Goal: Use online tool/utility: Utilize a website feature to perform a specific function

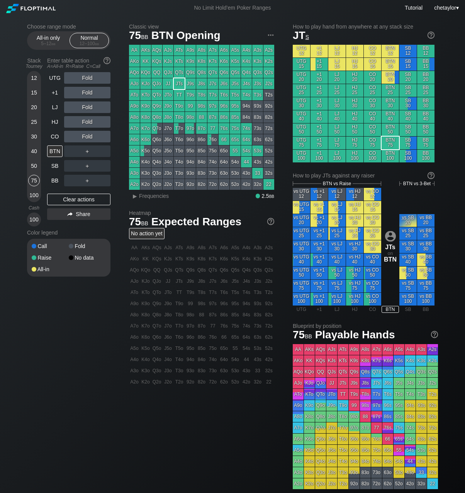
click at [33, 179] on div "75" at bounding box center [34, 181] width 12 height 12
click at [53, 163] on div "SB" at bounding box center [54, 166] width 15 height 12
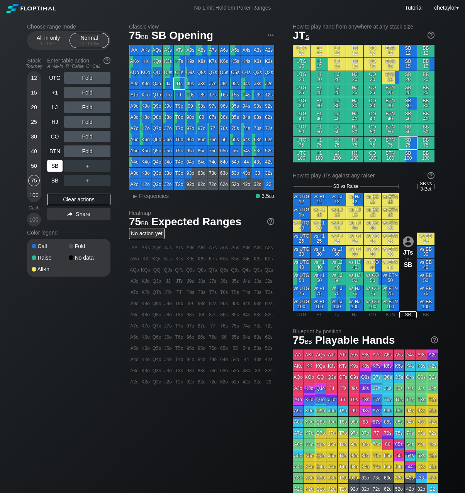
click at [53, 163] on div "SB" at bounding box center [54, 166] width 15 height 12
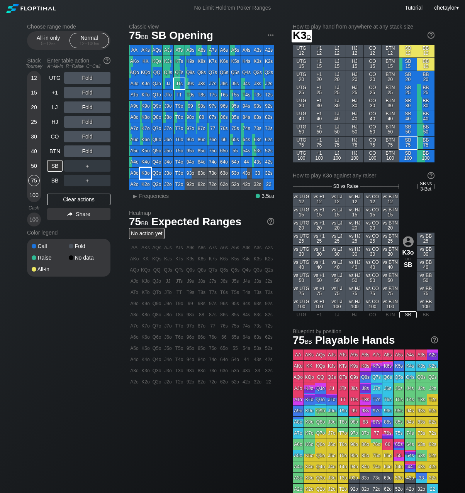
click at [147, 174] on div "K3o" at bounding box center [145, 173] width 11 height 11
click at [147, 194] on span "Frequencies" at bounding box center [154, 196] width 30 height 6
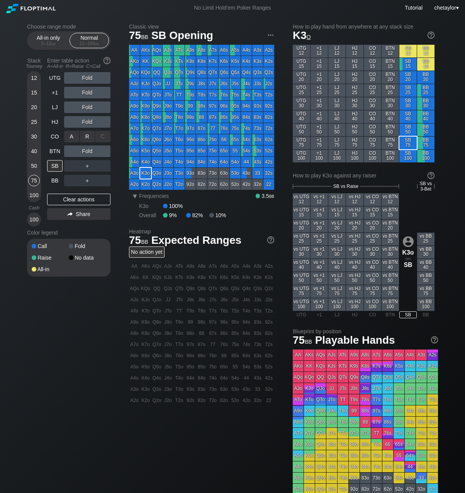
click at [89, 136] on div "R ✕" at bounding box center [87, 137] width 15 height 12
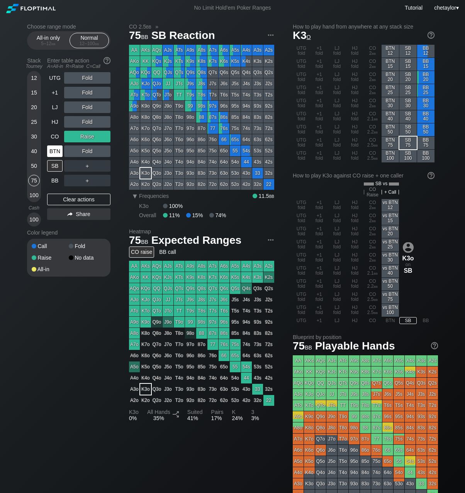
click at [56, 151] on div "BTN" at bounding box center [54, 151] width 15 height 12
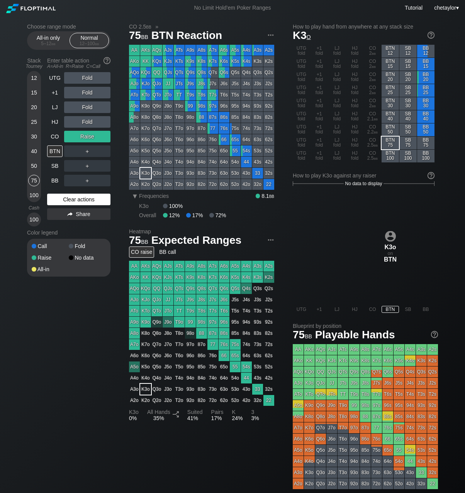
click at [68, 201] on div "Clear actions" at bounding box center [78, 200] width 63 height 12
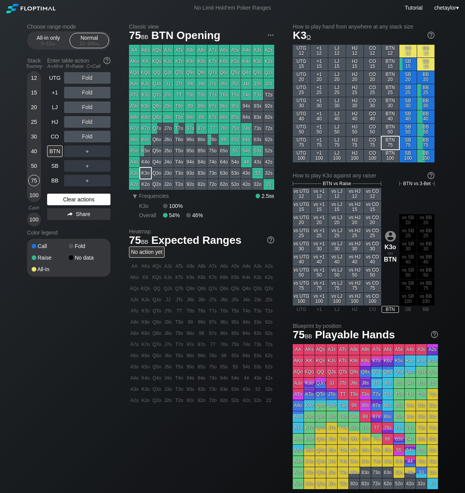
click at [68, 201] on div "Clear actions" at bounding box center [78, 200] width 63 height 12
click at [233, 96] on div "T5s" at bounding box center [235, 95] width 11 height 11
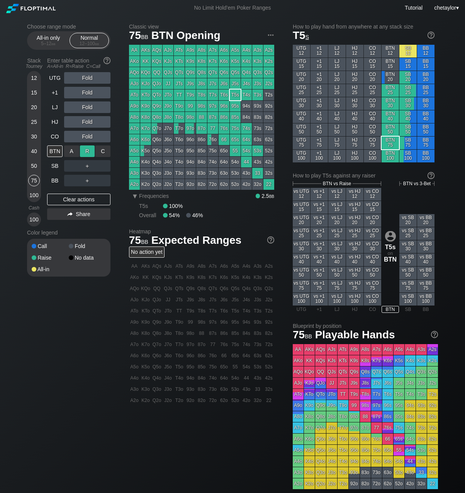
click at [89, 149] on div "R ✕" at bounding box center [87, 151] width 15 height 12
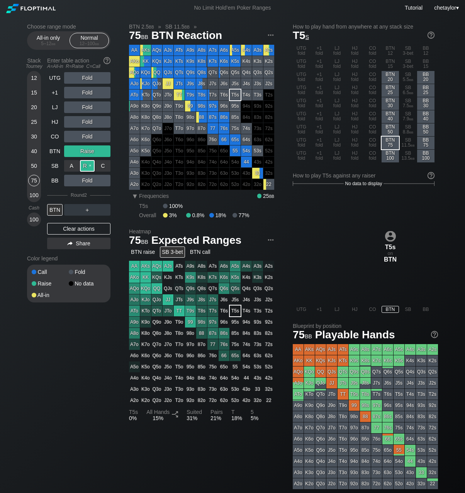
click at [85, 164] on div "R ✕" at bounding box center [87, 166] width 15 height 12
click at [54, 211] on div "BTN" at bounding box center [54, 210] width 15 height 12
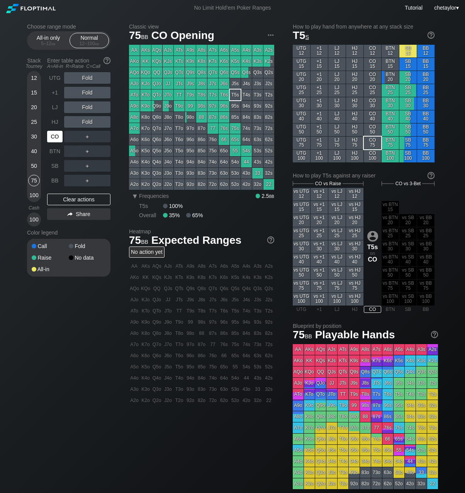
click at [53, 134] on div "CO" at bounding box center [54, 137] width 15 height 12
click at [62, 198] on div "Clear actions" at bounding box center [78, 200] width 63 height 12
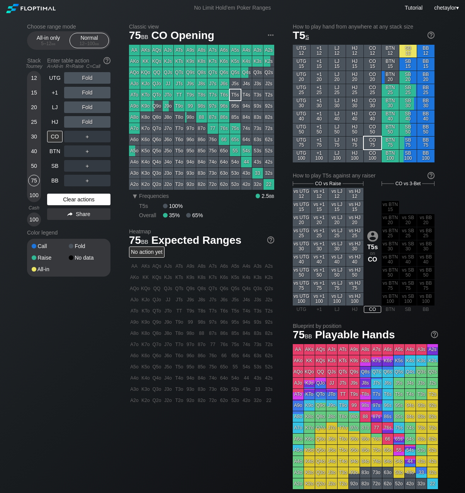
click at [62, 198] on div "Clear actions" at bounding box center [78, 200] width 63 height 12
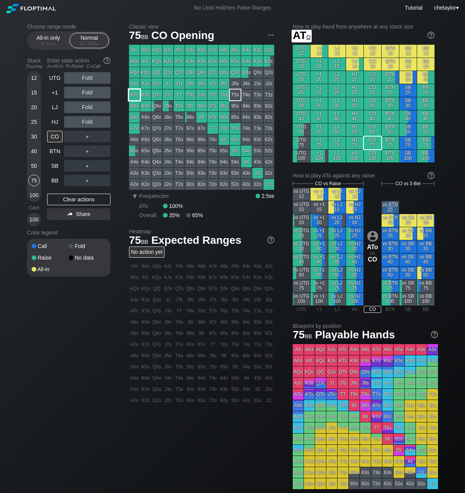
click at [135, 94] on div "ATo" at bounding box center [134, 95] width 11 height 11
click at [57, 108] on div "LJ" at bounding box center [54, 107] width 15 height 12
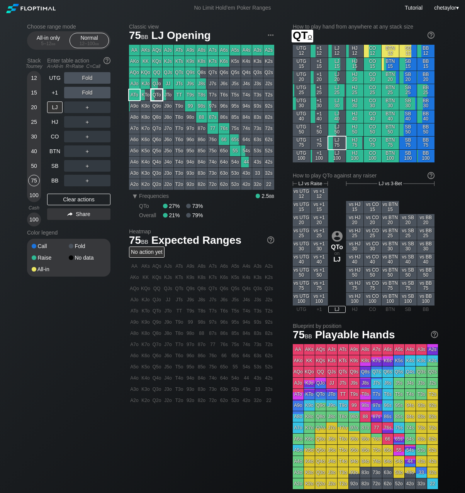
click at [154, 99] on div "QTo" at bounding box center [156, 95] width 11 height 11
click at [60, 182] on div "BB" at bounding box center [54, 181] width 15 height 12
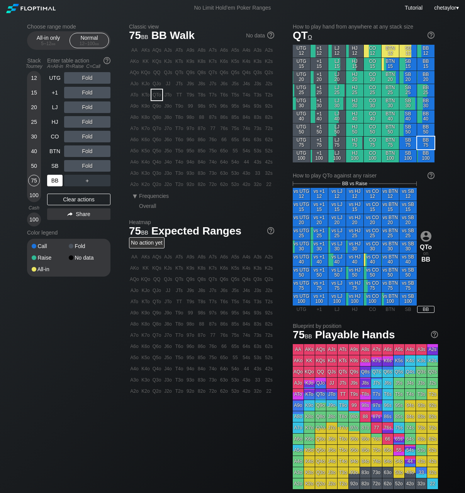
click at [60, 182] on div "BB" at bounding box center [54, 181] width 15 height 12
click at [68, 198] on div "Clear actions" at bounding box center [78, 200] width 63 height 12
click at [57, 121] on div "HJ" at bounding box center [54, 122] width 15 height 12
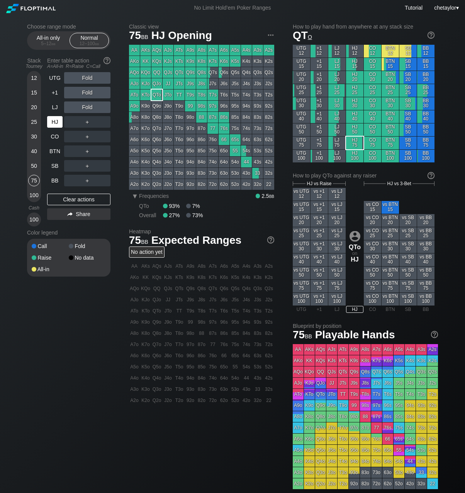
click at [57, 121] on div "HJ" at bounding box center [54, 122] width 15 height 12
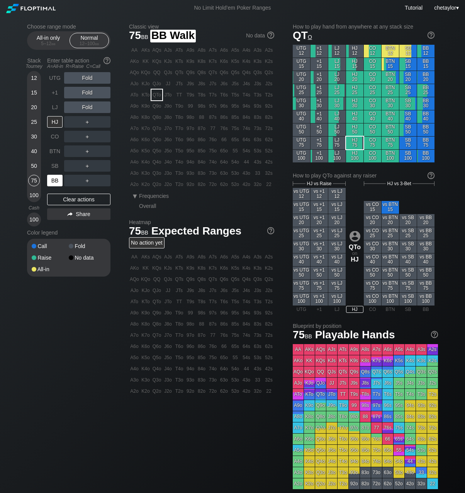
click at [54, 179] on div "BB" at bounding box center [54, 181] width 15 height 12
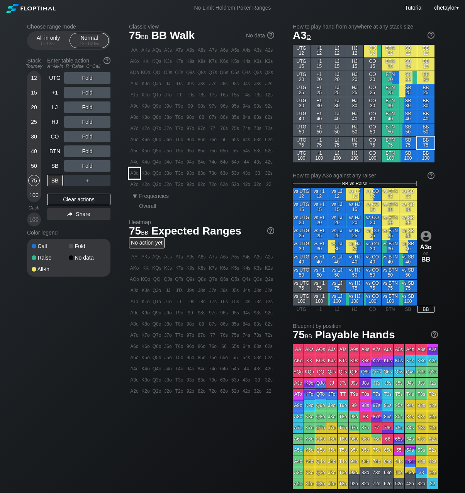
click at [134, 177] on div "A3o" at bounding box center [134, 173] width 11 height 11
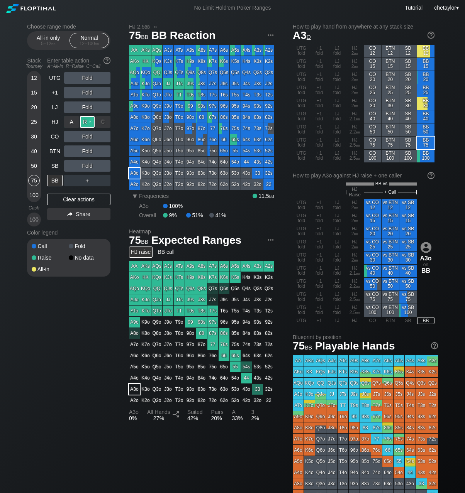
click at [90, 123] on div "R ✕" at bounding box center [87, 122] width 15 height 12
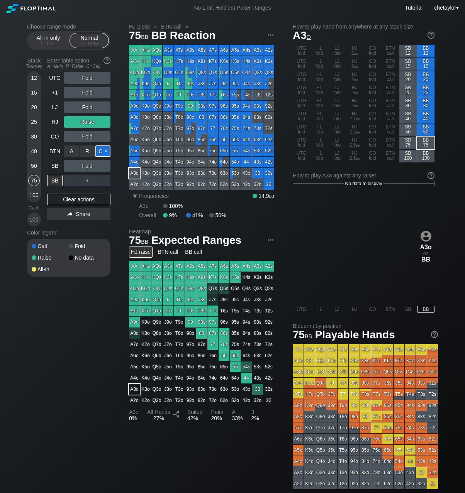
click at [104, 152] on div "C ✕" at bounding box center [102, 151] width 15 height 12
click at [56, 182] on div "BB" at bounding box center [54, 181] width 15 height 12
click at [56, 165] on div "SB" at bounding box center [54, 166] width 15 height 12
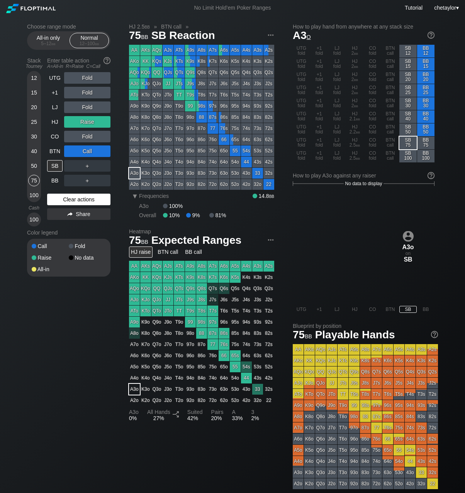
click at [65, 194] on div "Clear actions" at bounding box center [78, 200] width 63 height 12
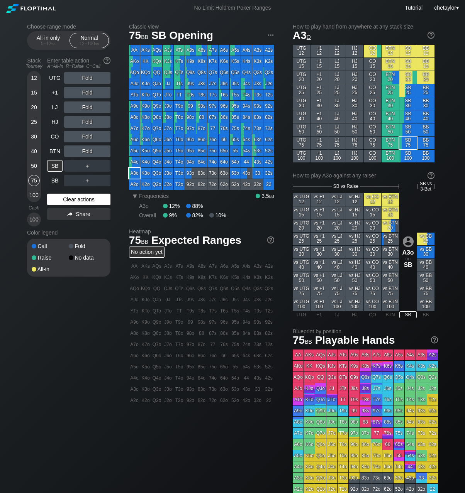
click at [72, 200] on div "Clear actions" at bounding box center [78, 200] width 63 height 12
click at [76, 197] on div "Clear actions" at bounding box center [78, 200] width 63 height 12
click at [167, 105] on div "J9o" at bounding box center [167, 106] width 11 height 11
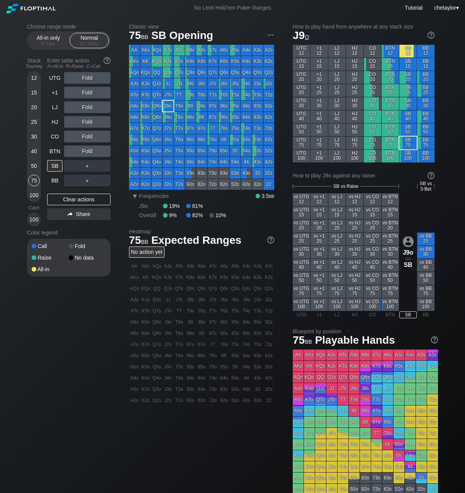
click at [167, 105] on div "J9o" at bounding box center [167, 106] width 11 height 11
click at [89, 136] on div "R ✕" at bounding box center [87, 137] width 15 height 12
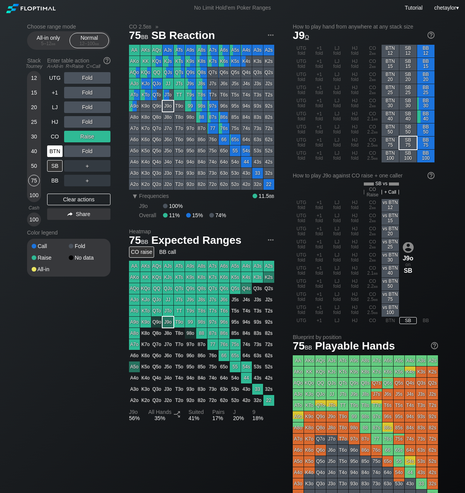
click at [56, 155] on div "BTN" at bounding box center [54, 151] width 15 height 12
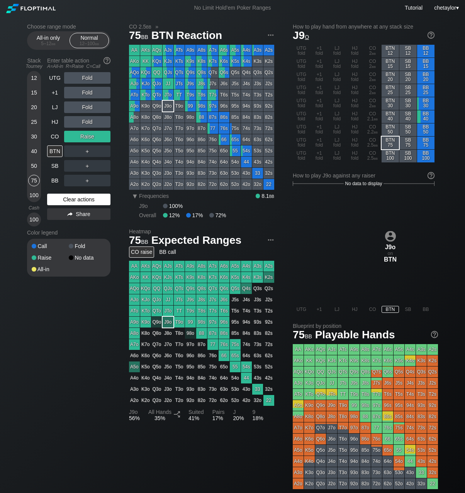
click at [67, 198] on div "Clear actions" at bounding box center [78, 200] width 63 height 12
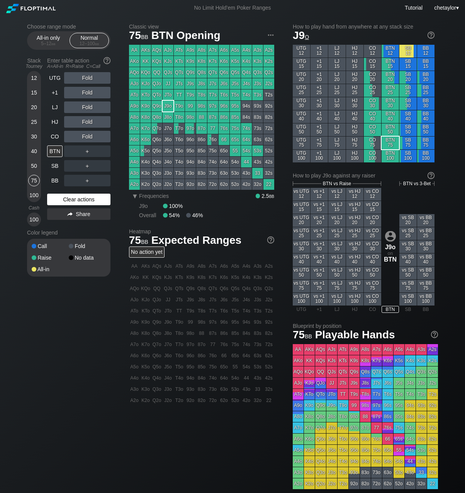
click at [67, 198] on div "Clear actions" at bounding box center [78, 200] width 63 height 12
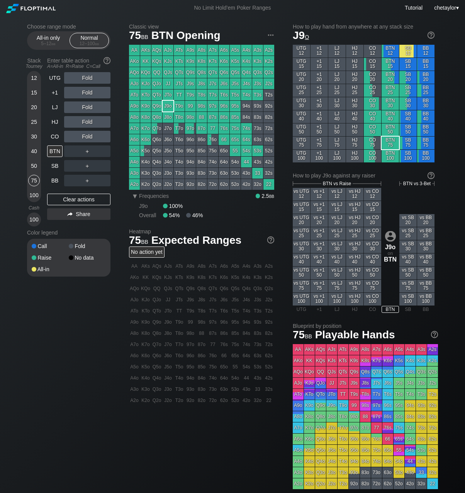
click at [179, 51] on div "ATs" at bounding box center [179, 50] width 11 height 11
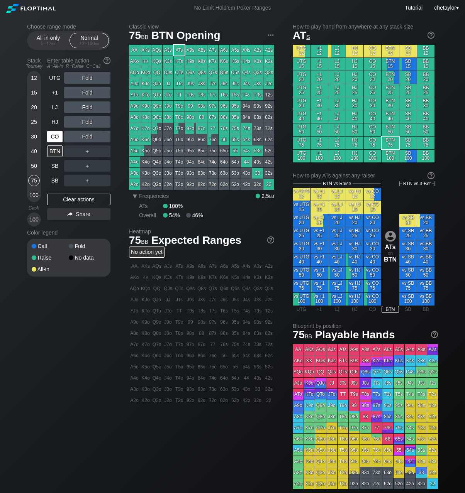
click at [54, 137] on div "CO" at bounding box center [54, 137] width 15 height 12
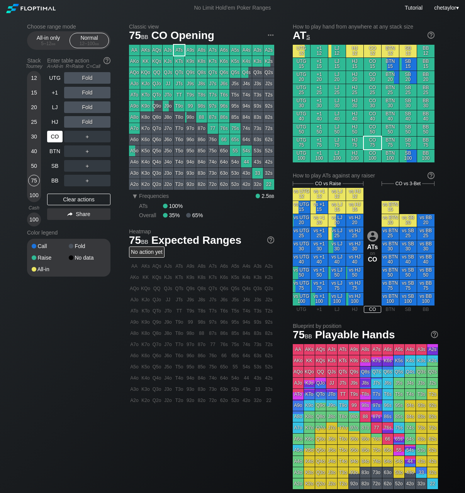
click at [54, 137] on div "CO" at bounding box center [54, 137] width 15 height 12
click at [64, 202] on div "Clear actions" at bounding box center [78, 200] width 63 height 12
click at [57, 122] on div "HJ" at bounding box center [54, 122] width 15 height 12
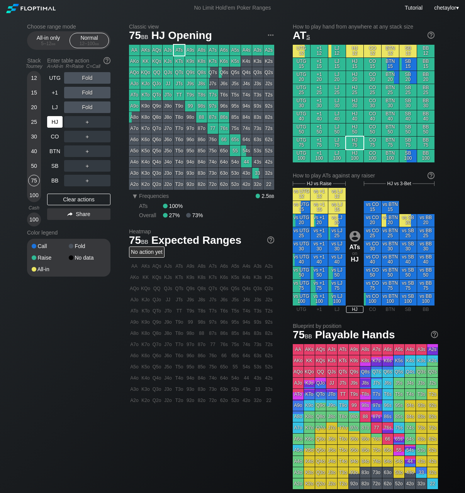
click at [57, 122] on div "HJ" at bounding box center [54, 122] width 15 height 12
click at [33, 165] on div "50" at bounding box center [34, 166] width 12 height 12
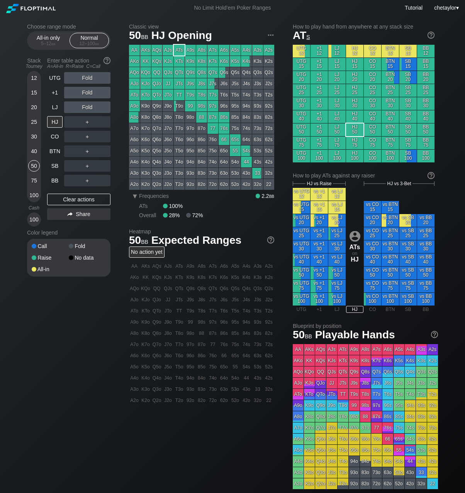
click at [223, 61] on div "K6s" at bounding box center [223, 61] width 11 height 11
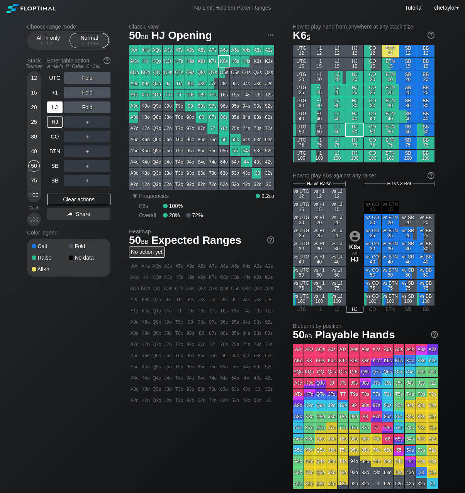
click at [56, 106] on div "LJ" at bounding box center [54, 107] width 15 height 12
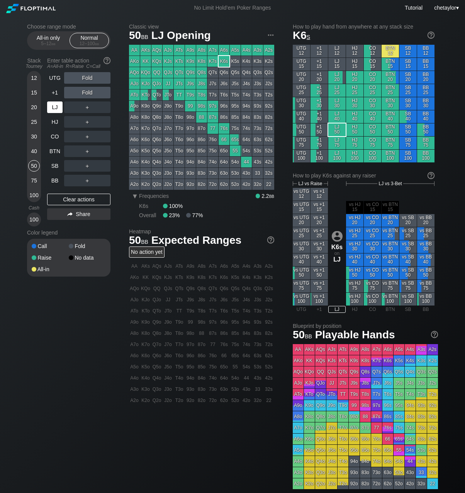
click at [56, 106] on div "LJ" at bounding box center [54, 107] width 15 height 12
click at [55, 179] on div "BB" at bounding box center [54, 181] width 15 height 12
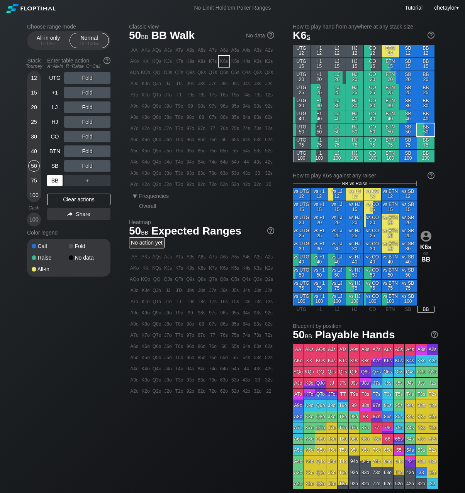
click at [55, 179] on div "BB" at bounding box center [54, 181] width 15 height 12
click at [63, 197] on div "Clear actions" at bounding box center [78, 200] width 63 height 12
click at [238, 185] on div "52o" at bounding box center [235, 184] width 11 height 11
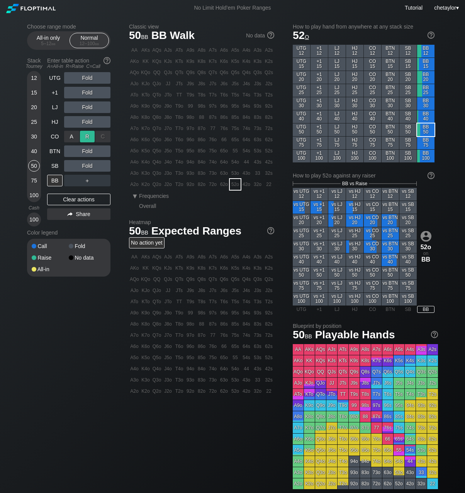
click at [89, 134] on div "R ✕" at bounding box center [87, 137] width 15 height 12
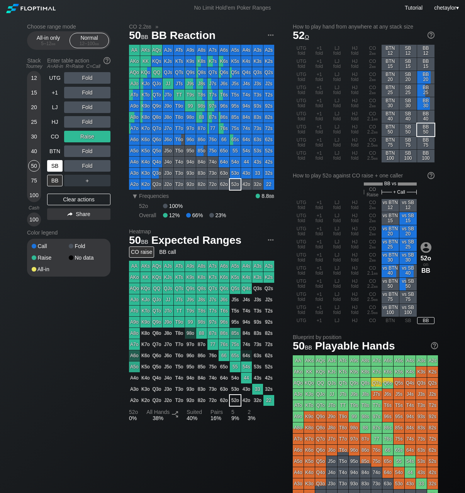
click at [54, 164] on div "SB" at bounding box center [54, 166] width 15 height 12
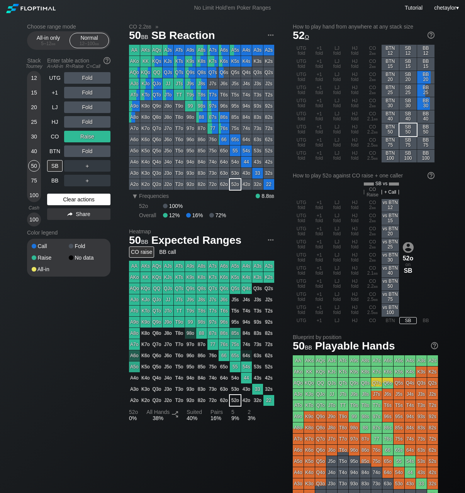
click at [64, 199] on div "Clear actions" at bounding box center [78, 200] width 63 height 12
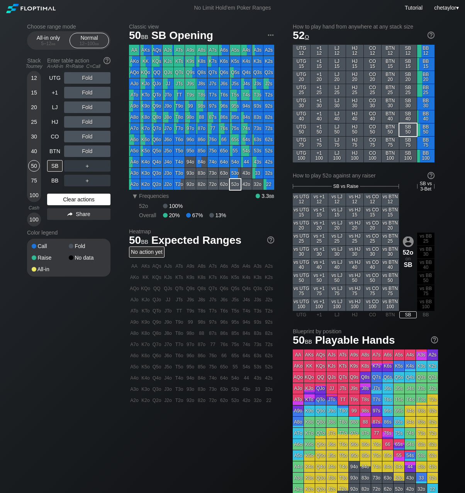
click at [64, 199] on div "Clear actions" at bounding box center [78, 200] width 63 height 12
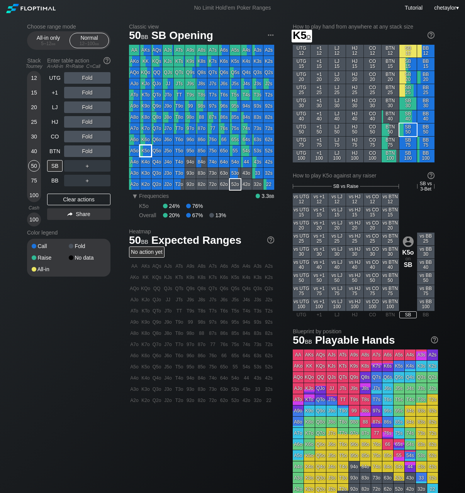
click at [144, 152] on div "K5o" at bounding box center [145, 150] width 11 height 11
click at [108, 167] on div "C ✕" at bounding box center [102, 166] width 15 height 12
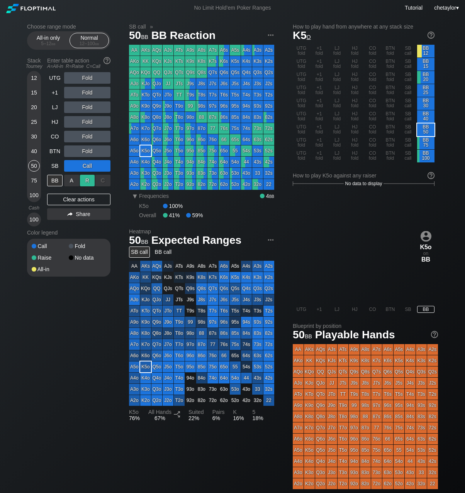
click at [89, 179] on div "R ✕" at bounding box center [87, 181] width 15 height 12
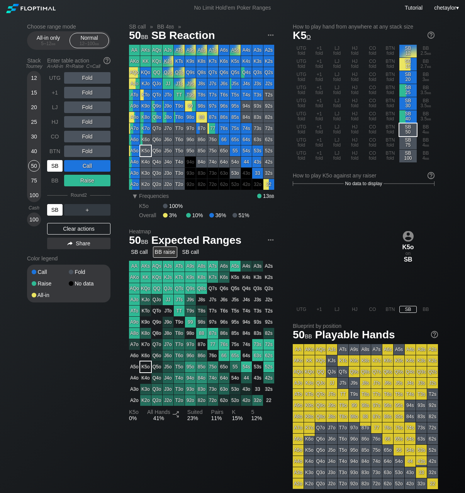
click at [58, 207] on div "SB" at bounding box center [54, 210] width 15 height 12
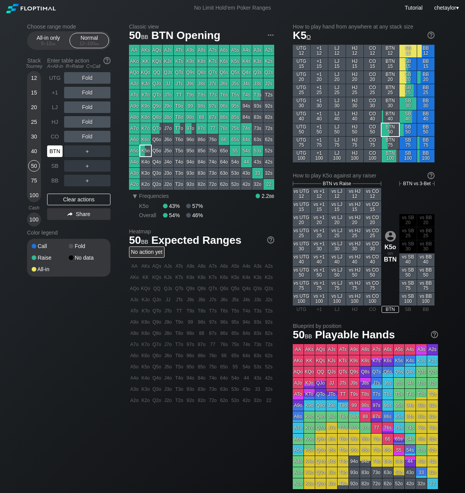
click at [54, 150] on div "BTN" at bounding box center [54, 151] width 15 height 12
click at [76, 199] on div "Clear actions" at bounding box center [78, 200] width 63 height 12
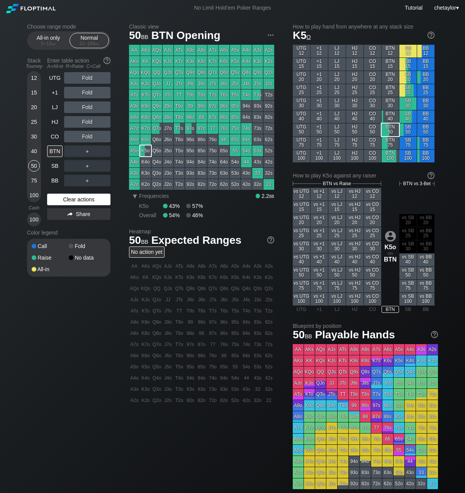
click at [76, 199] on div "Clear actions" at bounding box center [78, 200] width 63 height 12
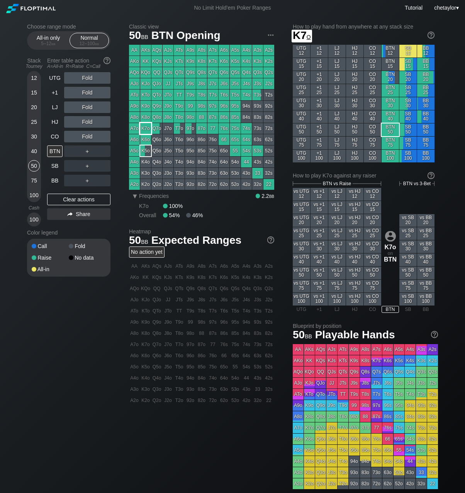
click at [145, 127] on div "K7o" at bounding box center [145, 128] width 11 height 11
click at [88, 137] on div "R ✕" at bounding box center [87, 137] width 15 height 12
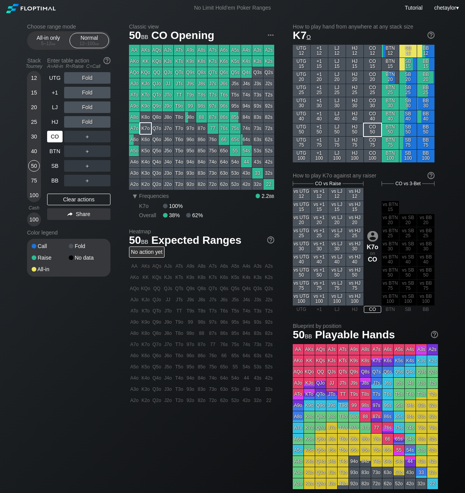
click at [49, 139] on div "CO" at bounding box center [54, 137] width 15 height 12
click at [70, 198] on div "Clear actions" at bounding box center [78, 200] width 63 height 12
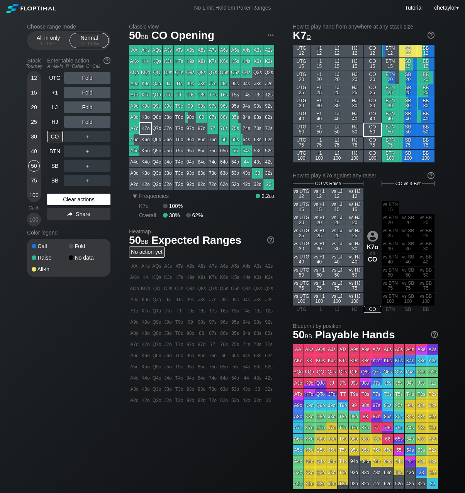
click at [70, 198] on div "Clear actions" at bounding box center [78, 200] width 63 height 12
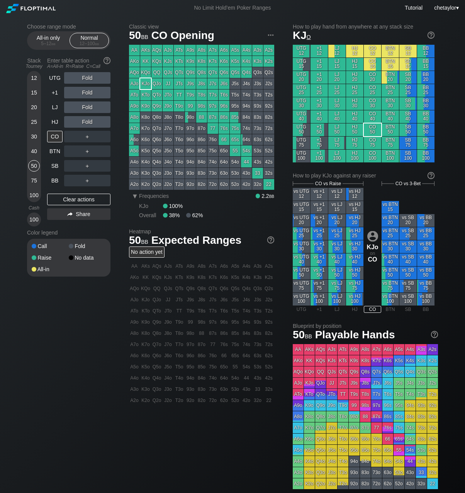
click at [145, 82] on div "KJo" at bounding box center [145, 83] width 11 height 11
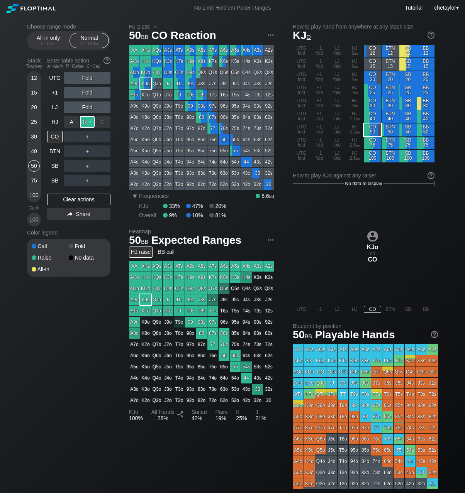
click at [90, 120] on div "R ✕" at bounding box center [87, 122] width 15 height 12
click at [56, 136] on div "CO" at bounding box center [54, 137] width 15 height 12
click at [54, 122] on div "HJ" at bounding box center [54, 122] width 15 height 12
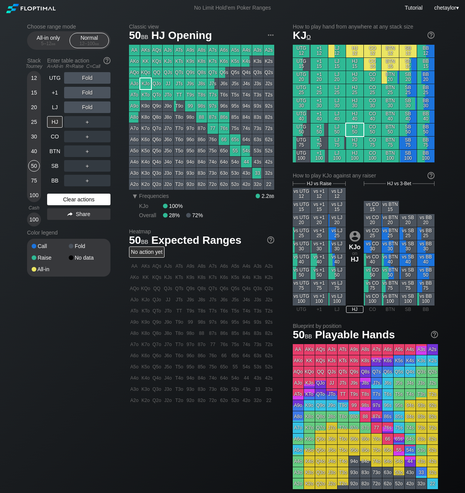
click at [68, 201] on div "Clear actions" at bounding box center [78, 200] width 63 height 12
click at [71, 199] on div "Clear actions" at bounding box center [78, 200] width 63 height 12
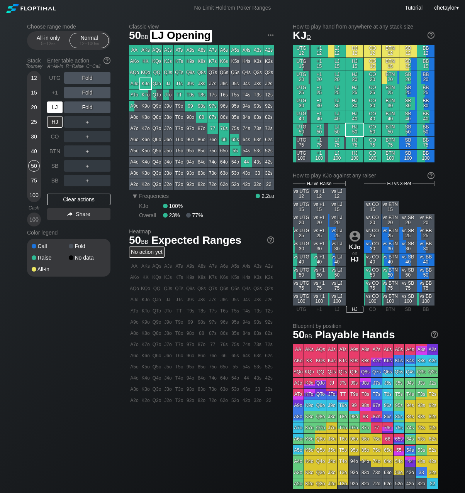
click at [54, 109] on div "LJ" at bounding box center [54, 107] width 15 height 12
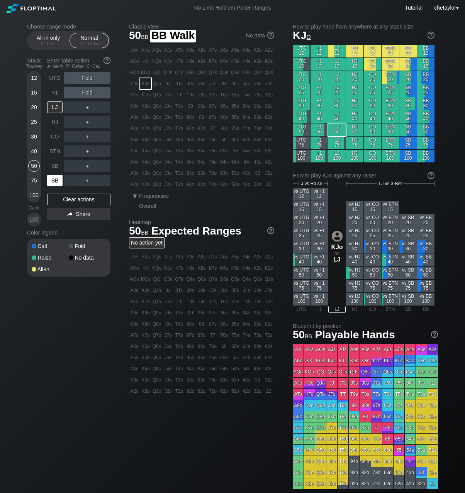
click at [52, 184] on div "BB" at bounding box center [54, 181] width 15 height 12
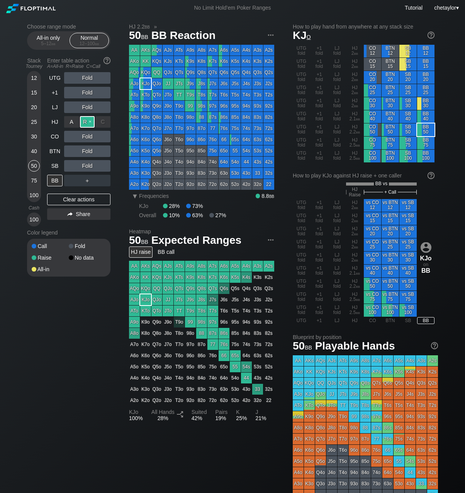
click at [89, 122] on div "R ✕" at bounding box center [87, 122] width 15 height 12
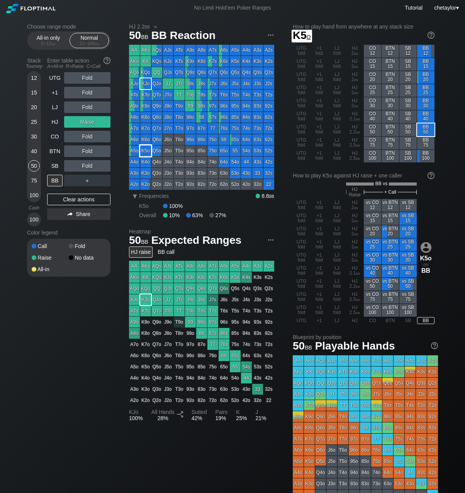
click at [147, 149] on div "K5o" at bounding box center [145, 150] width 11 height 11
click at [50, 164] on div "SB" at bounding box center [54, 166] width 15 height 12
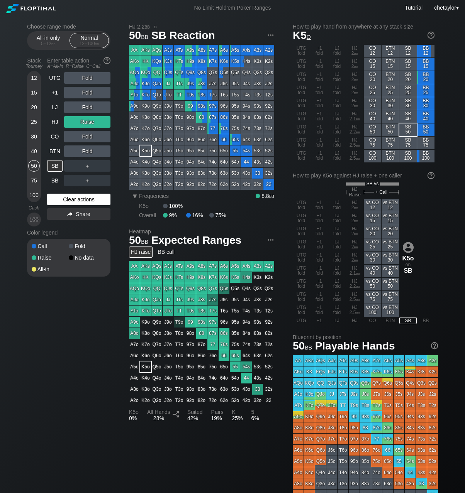
click at [74, 197] on div "Clear actions" at bounding box center [78, 200] width 63 height 12
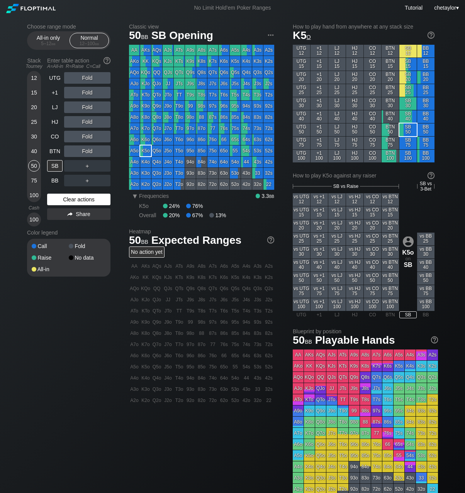
click at [74, 197] on div "Clear actions" at bounding box center [78, 200] width 63 height 12
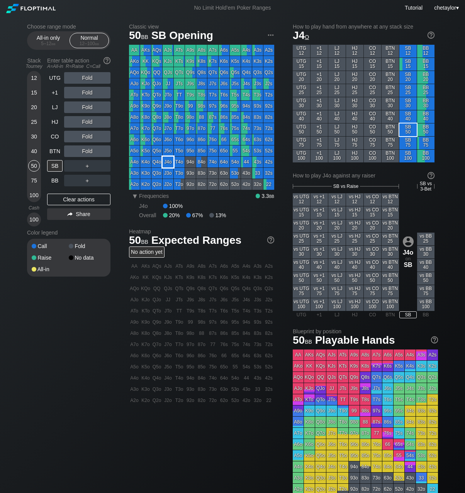
click at [169, 162] on div "J4o" at bounding box center [167, 162] width 11 height 11
click at [90, 108] on div "R ✕" at bounding box center [87, 107] width 15 height 12
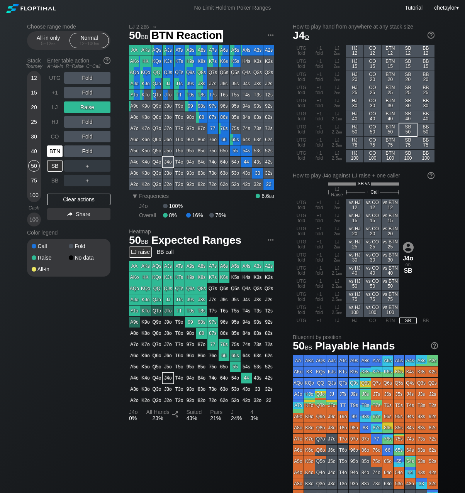
click at [54, 154] on div "BTN" at bounding box center [54, 151] width 15 height 12
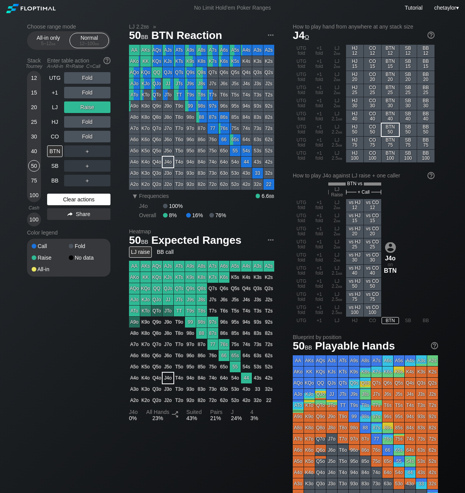
click at [74, 201] on div "Clear actions" at bounding box center [78, 200] width 63 height 12
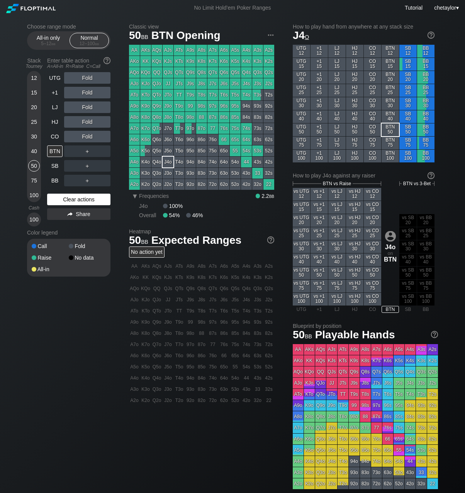
click at [74, 199] on div "Clear actions" at bounding box center [78, 200] width 63 height 12
click at [169, 98] on div "JTo" at bounding box center [167, 95] width 11 height 11
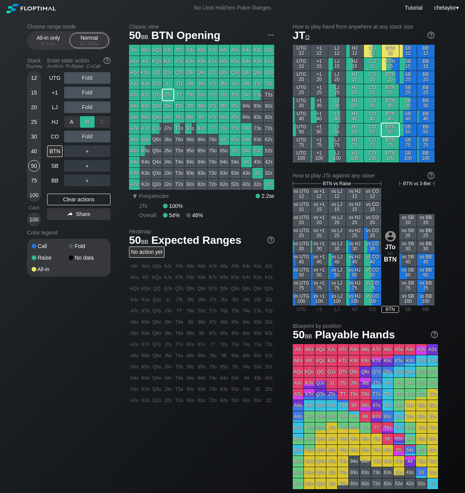
click at [89, 123] on div "R ✕" at bounding box center [87, 122] width 15 height 12
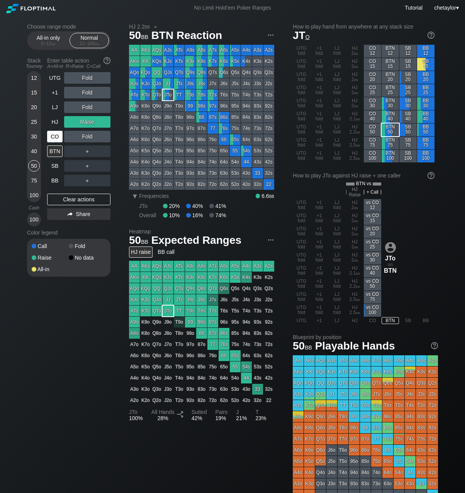
click at [57, 137] on div "CO" at bounding box center [54, 137] width 15 height 12
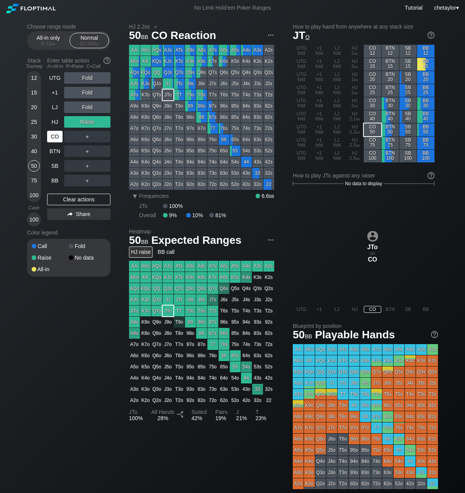
click at [57, 137] on div "CO" at bounding box center [54, 137] width 15 height 12
click at [71, 197] on div "Clear actions" at bounding box center [78, 200] width 63 height 12
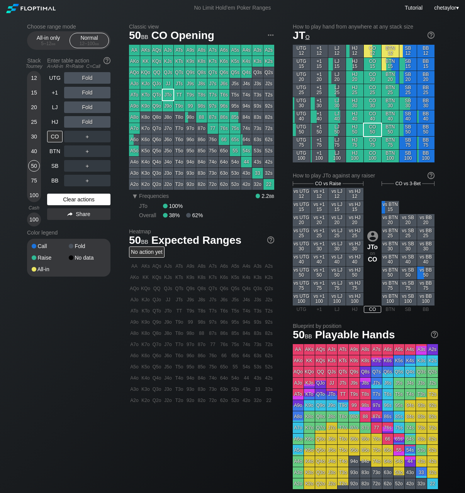
click at [71, 197] on div "Clear actions" at bounding box center [78, 200] width 63 height 12
click at [67, 199] on div "Clear actions" at bounding box center [78, 200] width 63 height 12
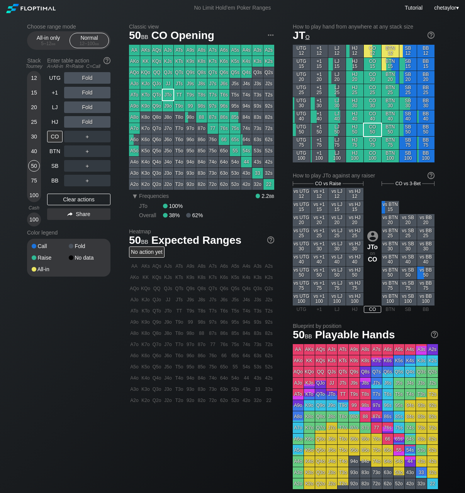
click at [135, 119] on div "A8o" at bounding box center [134, 117] width 11 height 11
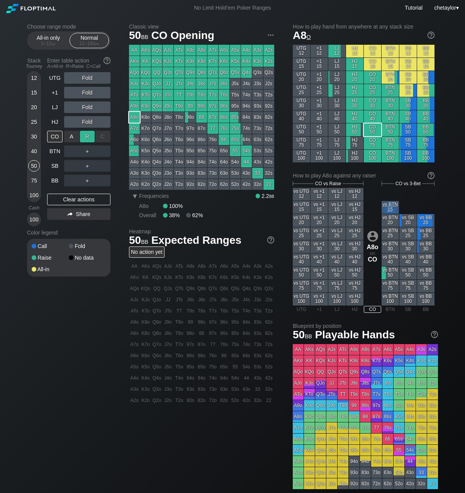
click at [89, 136] on div "R ✕" at bounding box center [87, 137] width 15 height 12
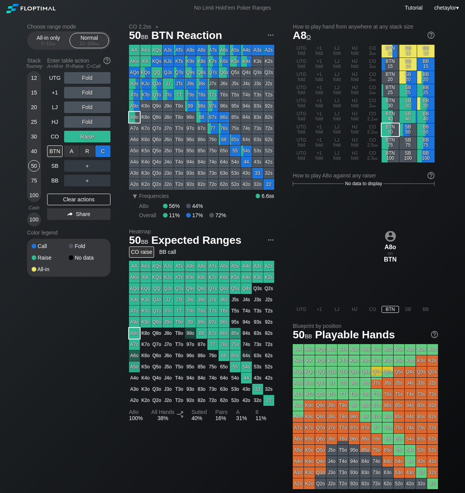
click at [105, 149] on div "C ✕" at bounding box center [102, 151] width 15 height 12
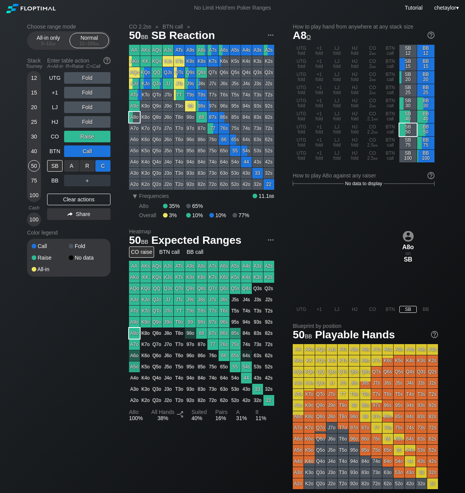
click at [105, 161] on div "C ✕" at bounding box center [102, 166] width 15 height 12
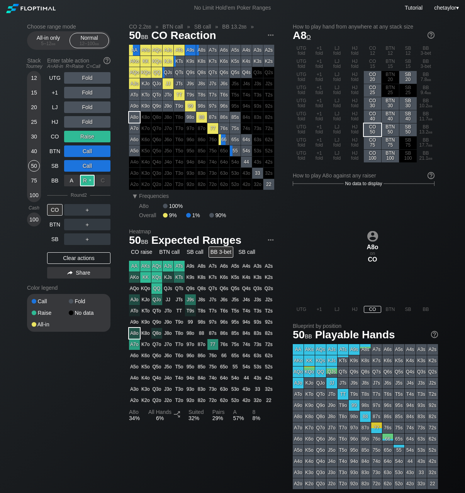
click at [87, 181] on div "R ✕" at bounding box center [87, 181] width 15 height 12
click at [54, 208] on div "CO" at bounding box center [54, 210] width 15 height 12
click at [36, 150] on div "40" at bounding box center [34, 151] width 12 height 12
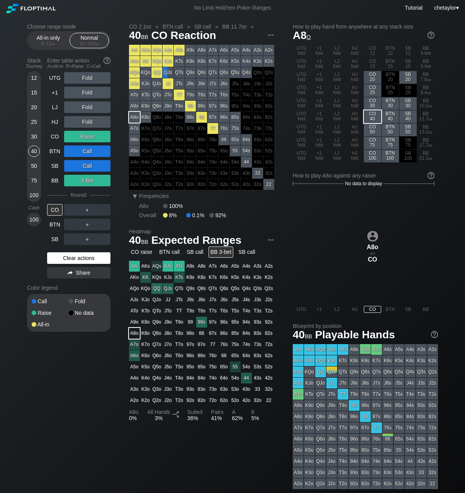
click at [65, 256] on div "Clear actions" at bounding box center [78, 258] width 63 height 12
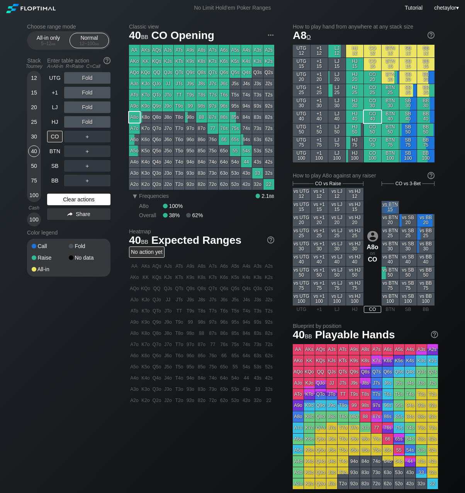
click at [65, 256] on div "Raise" at bounding box center [50, 257] width 37 height 5
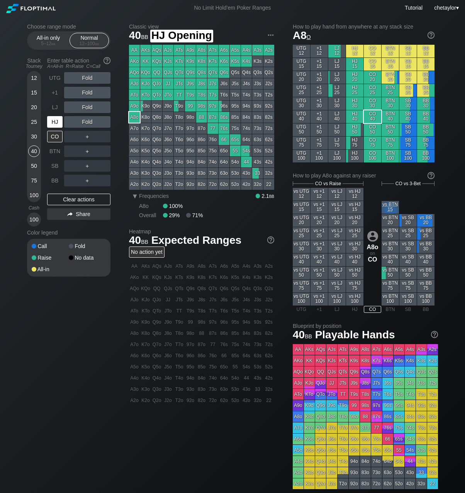
click at [56, 122] on div "HJ" at bounding box center [54, 122] width 15 height 12
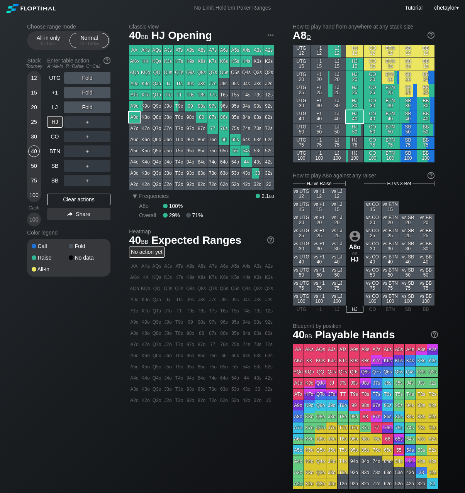
click at [132, 96] on div "ATo" at bounding box center [134, 95] width 11 height 11
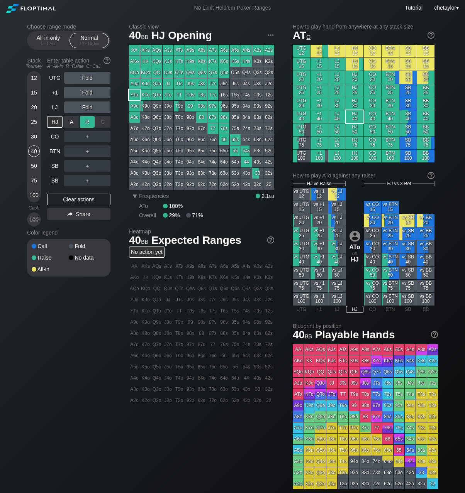
click at [89, 122] on div "R ✕" at bounding box center [87, 122] width 15 height 12
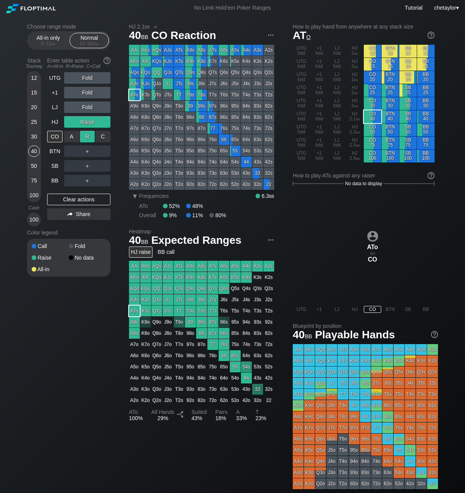
click at [90, 137] on div "R ✕" at bounding box center [87, 137] width 15 height 12
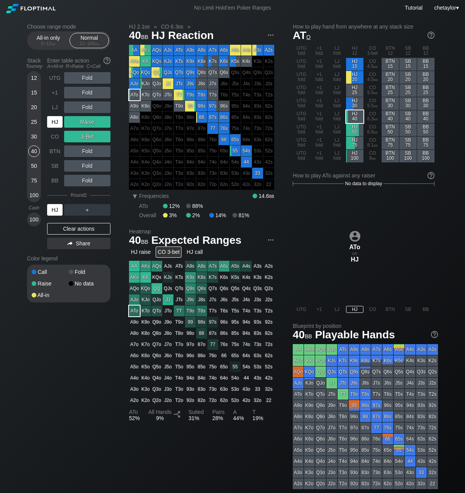
click at [56, 211] on div "HJ" at bounding box center [54, 210] width 15 height 12
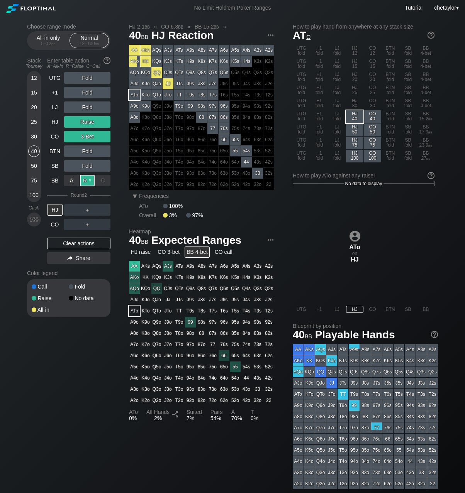
click at [87, 180] on div "R ✕" at bounding box center [87, 181] width 15 height 12
click at [55, 211] on div "HJ" at bounding box center [54, 210] width 15 height 12
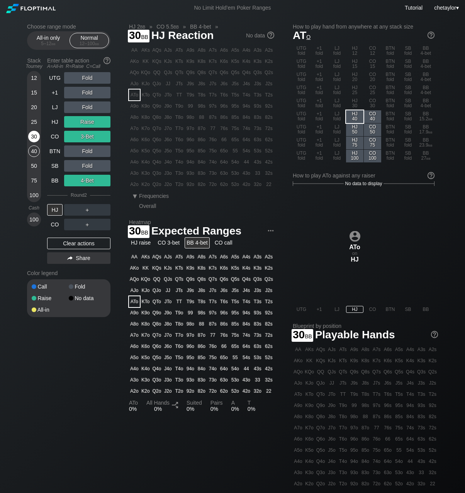
click at [34, 138] on div "30" at bounding box center [34, 137] width 12 height 12
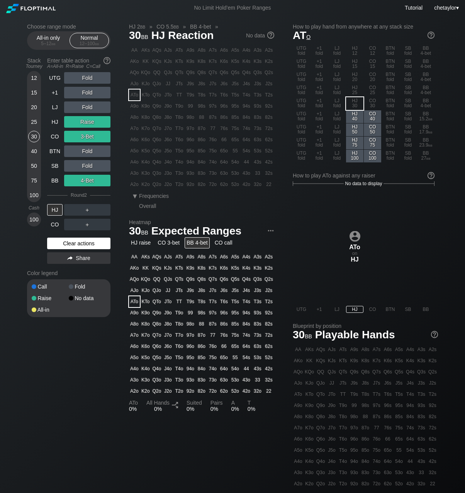
click at [58, 241] on div "Clear actions" at bounding box center [78, 244] width 63 height 12
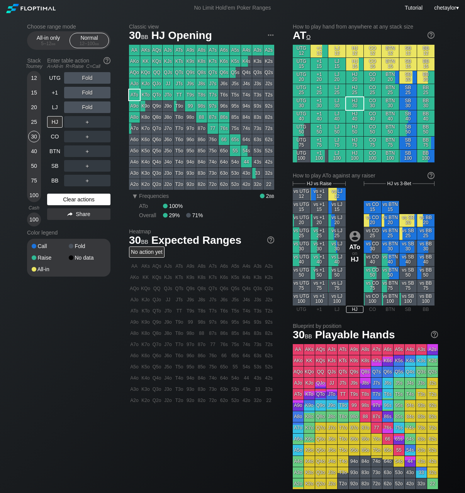
click at [58, 241] on div "Call Fold Raise No data All-in" at bounding box center [68, 258] width 83 height 38
click at [62, 200] on div "Clear actions" at bounding box center [78, 200] width 63 height 12
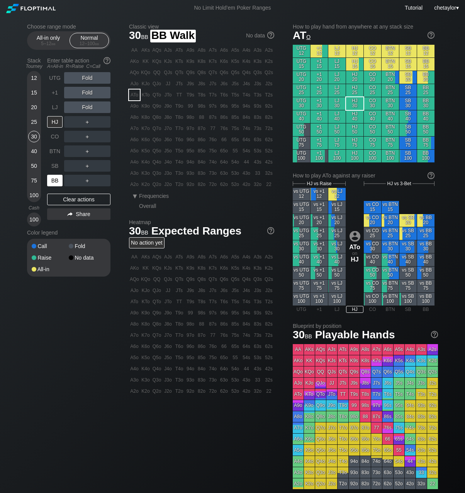
click at [57, 179] on div "BB" at bounding box center [54, 181] width 15 height 12
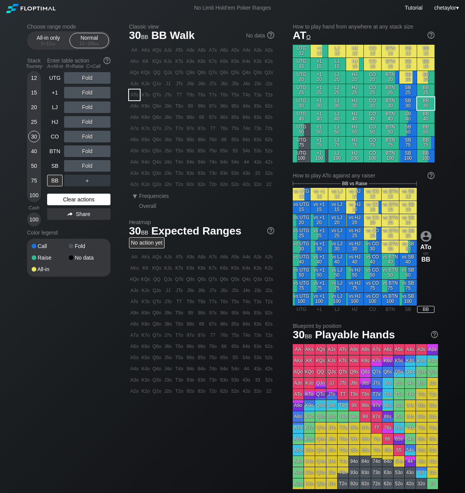
click at [66, 198] on div "Clear actions" at bounding box center [78, 200] width 63 height 12
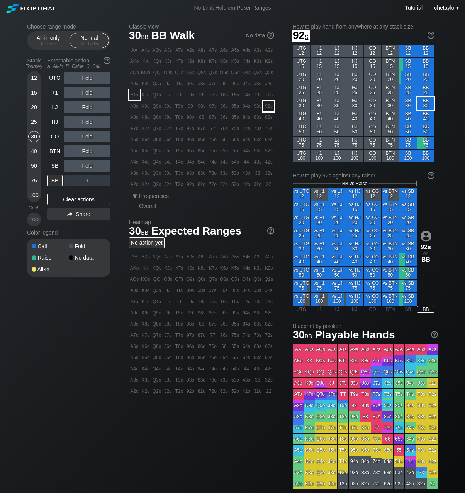
click at [270, 104] on div "92s" at bounding box center [268, 106] width 11 height 11
click at [86, 136] on div "R ✕" at bounding box center [87, 137] width 15 height 12
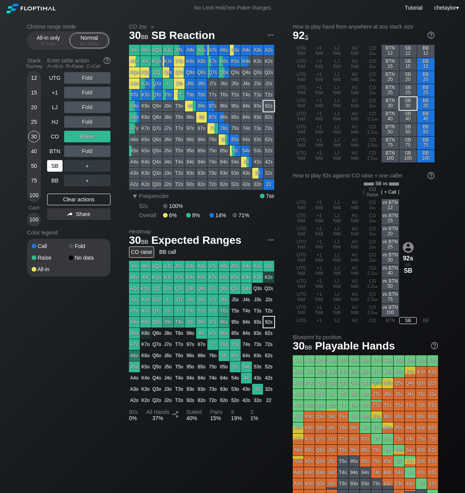
click at [54, 166] on div "SB" at bounding box center [54, 166] width 15 height 12
click at [74, 199] on div "Clear actions" at bounding box center [78, 200] width 63 height 12
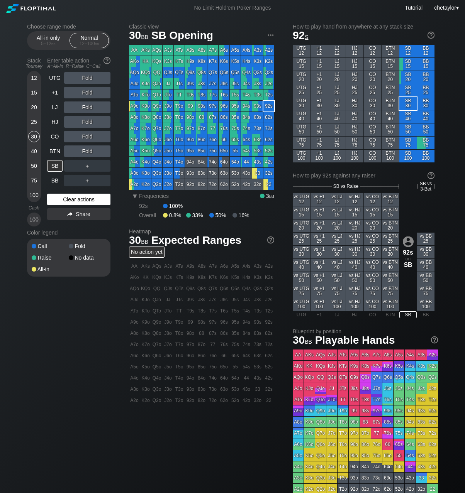
click at [74, 199] on div "Clear actions" at bounding box center [78, 200] width 63 height 12
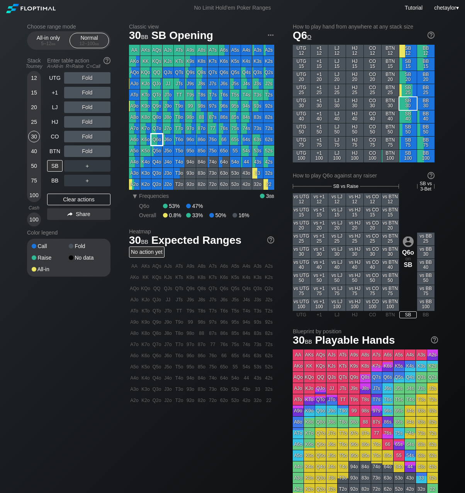
click at [161, 140] on div "Q6o" at bounding box center [156, 139] width 11 height 11
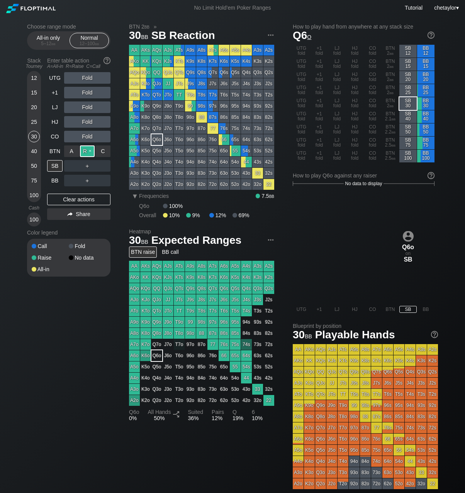
click at [86, 153] on div "R ✕" at bounding box center [87, 151] width 15 height 12
click at [57, 168] on div "SB" at bounding box center [54, 166] width 15 height 12
click at [54, 152] on div "BTN" at bounding box center [54, 151] width 15 height 12
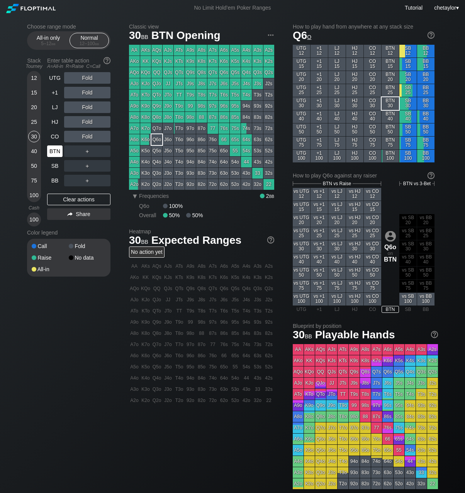
click at [54, 152] on div "BTN" at bounding box center [54, 151] width 15 height 12
click at [60, 198] on div "Clear actions" at bounding box center [78, 200] width 63 height 12
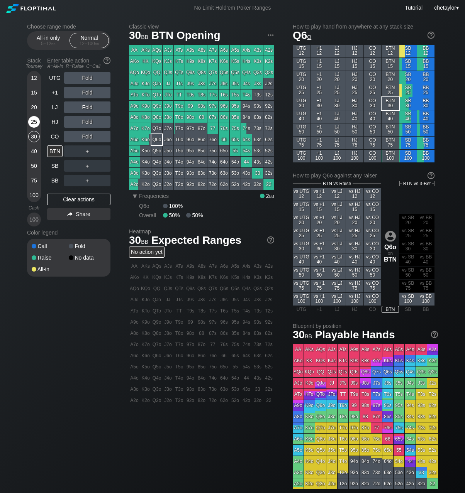
click at [35, 121] on div "25" at bounding box center [34, 122] width 12 height 12
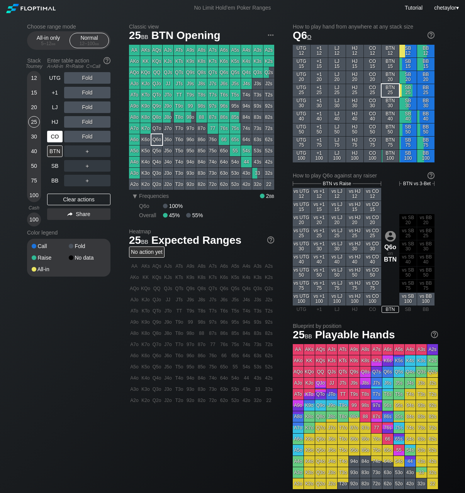
click at [54, 137] on div "CO" at bounding box center [54, 137] width 15 height 12
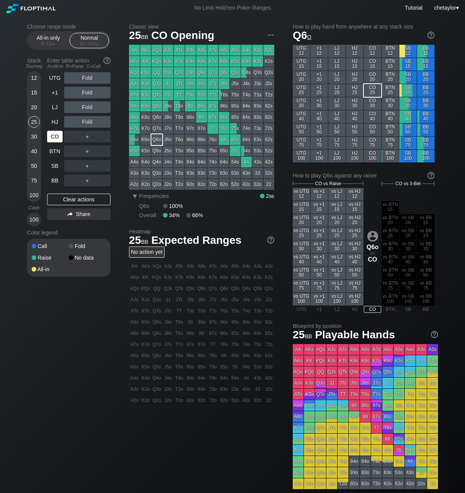
click at [54, 137] on div "CO" at bounding box center [54, 137] width 15 height 12
click at [159, 95] on div "QTo" at bounding box center [156, 95] width 11 height 11
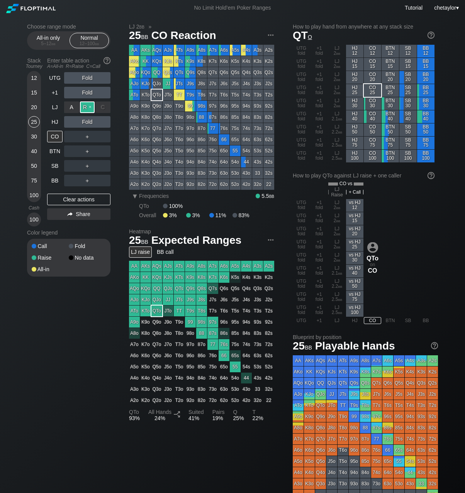
click at [89, 106] on div "R ✕" at bounding box center [87, 107] width 15 height 12
click at [56, 122] on div "HJ" at bounding box center [54, 122] width 15 height 12
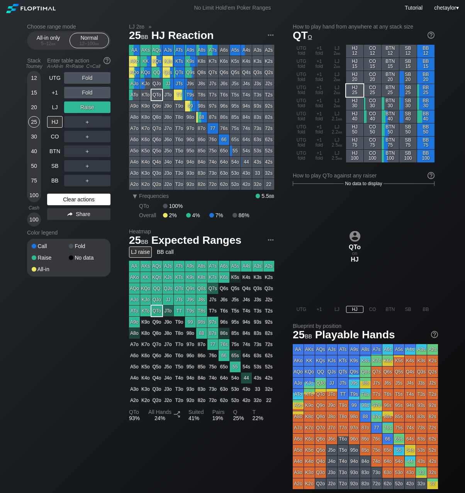
click at [66, 197] on div "Clear actions" at bounding box center [78, 200] width 63 height 12
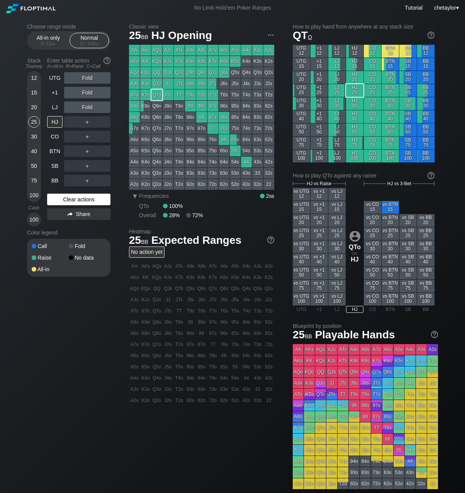
click at [66, 197] on div "Clear actions" at bounding box center [78, 200] width 63 height 12
click at [74, 197] on div "Clear actions" at bounding box center [78, 200] width 63 height 12
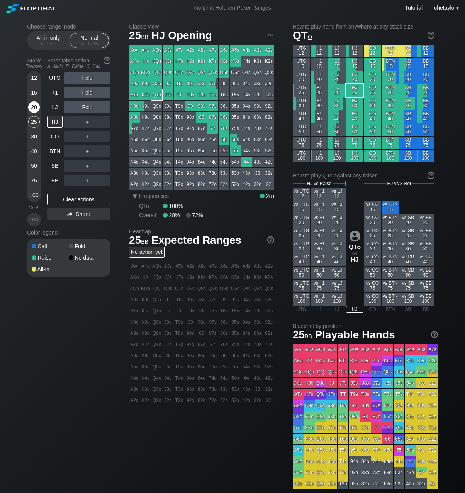
click at [35, 108] on div "20" at bounding box center [34, 107] width 12 height 12
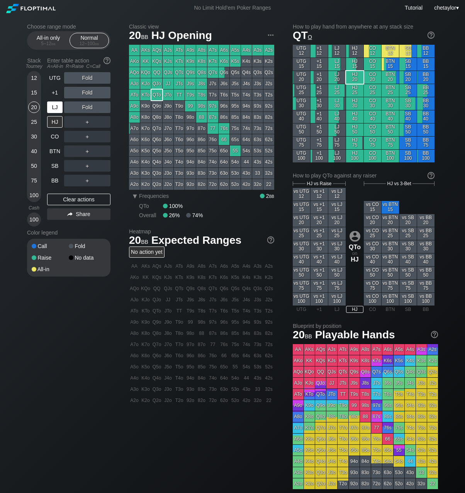
click at [57, 105] on div "LJ" at bounding box center [54, 107] width 15 height 12
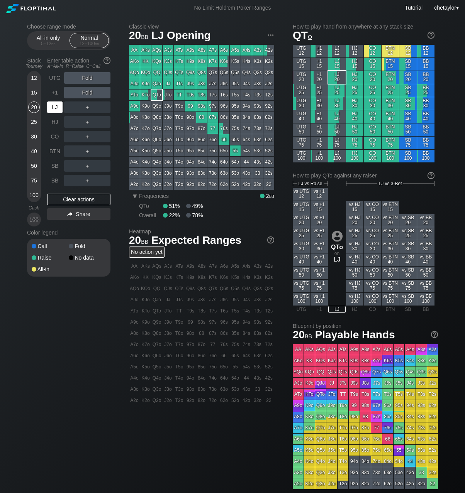
click at [57, 105] on div "LJ" at bounding box center [54, 107] width 15 height 12
click at [54, 166] on div "SB" at bounding box center [54, 166] width 15 height 12
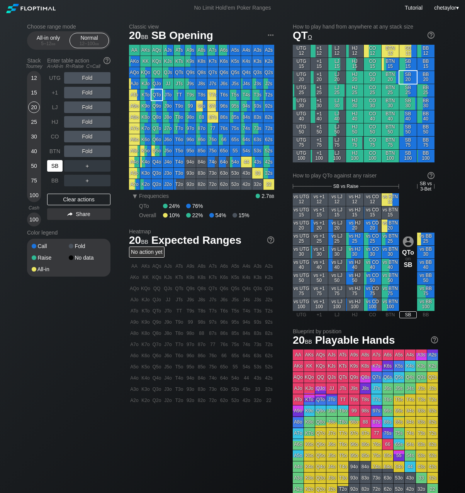
click at [54, 166] on div "SB" at bounding box center [54, 166] width 15 height 12
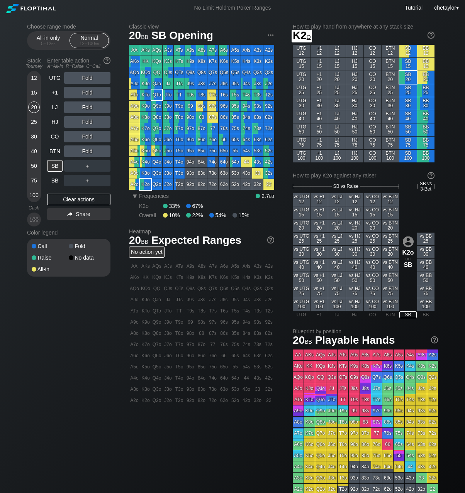
click at [142, 184] on div "K2o" at bounding box center [145, 184] width 11 height 11
click at [89, 122] on div "R ✕" at bounding box center [87, 122] width 15 height 12
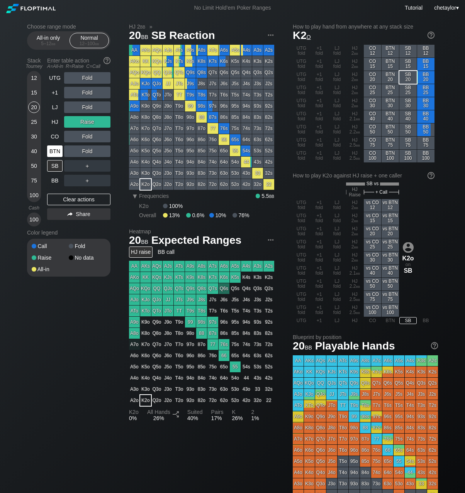
click at [55, 150] on div "BTN" at bounding box center [54, 151] width 15 height 12
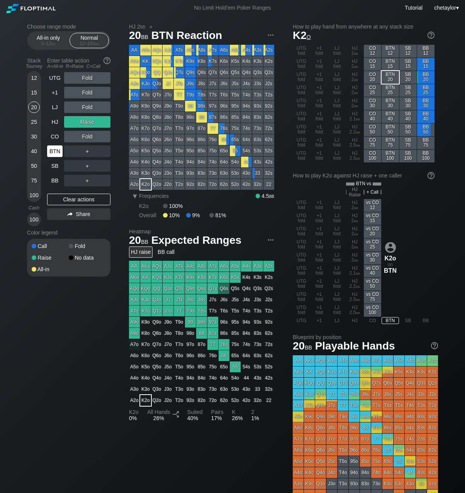
click at [55, 150] on div "BTN" at bounding box center [54, 151] width 15 height 12
click at [66, 199] on div "Clear actions" at bounding box center [78, 200] width 63 height 12
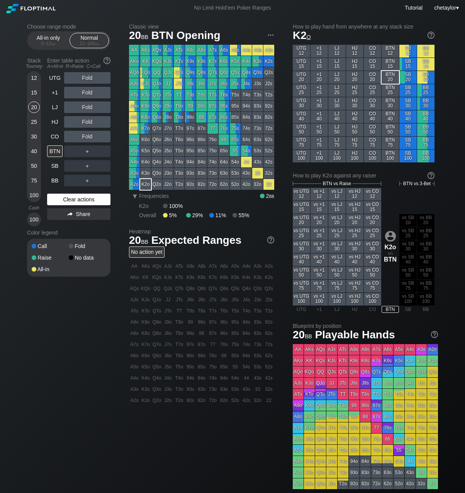
click at [66, 199] on div "Clear actions" at bounding box center [78, 200] width 63 height 12
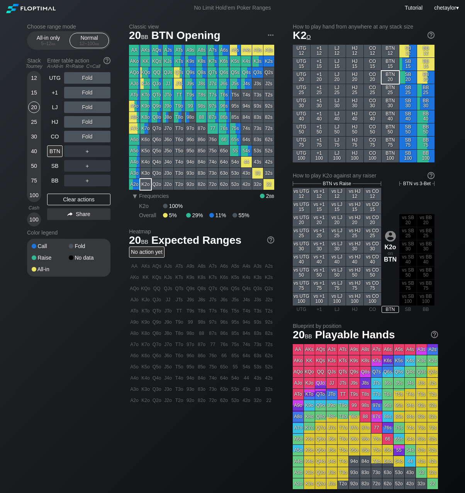
click at [166, 49] on div "AJs" at bounding box center [167, 50] width 11 height 11
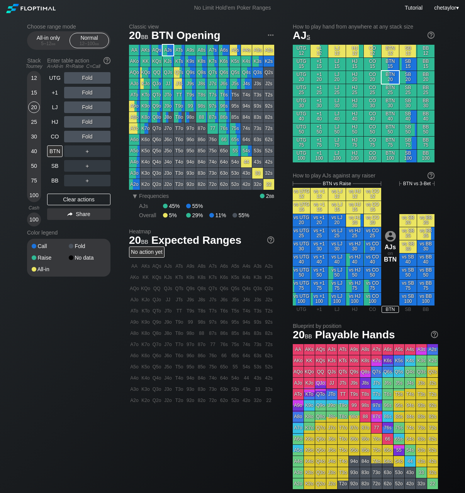
click at [166, 49] on div "AJs" at bounding box center [167, 50] width 11 height 11
click at [88, 123] on div "R ✕" at bounding box center [87, 122] width 15 height 12
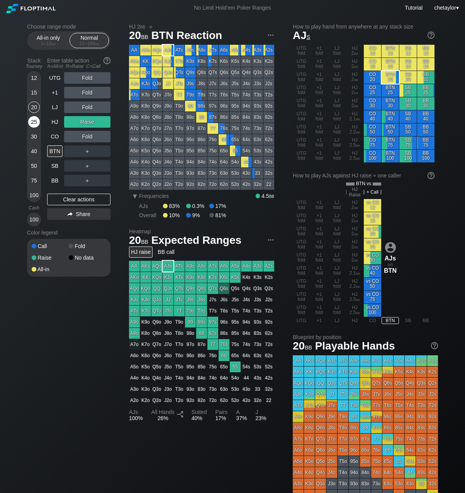
click at [34, 117] on div "25" at bounding box center [34, 122] width 12 height 12
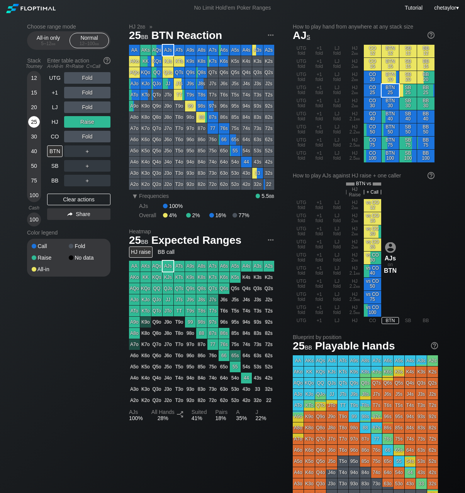
click at [32, 123] on div "25" at bounding box center [34, 122] width 12 height 12
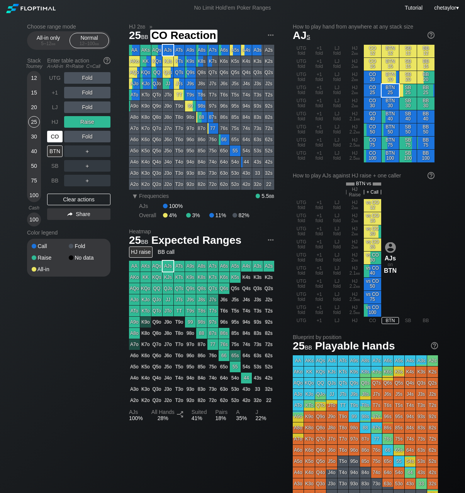
click at [54, 135] on div "CO" at bounding box center [54, 137] width 15 height 12
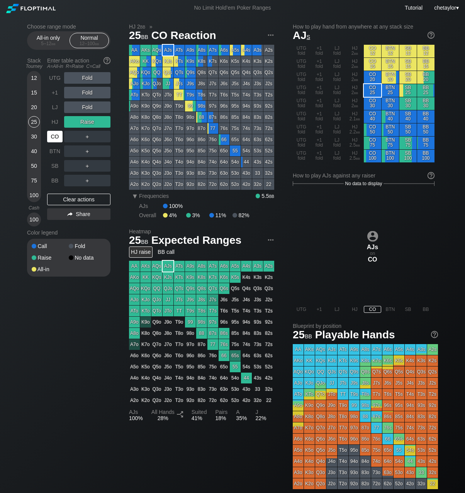
click at [54, 135] on div "CO" at bounding box center [54, 137] width 15 height 12
click at [66, 200] on div "Clear actions" at bounding box center [78, 200] width 63 height 12
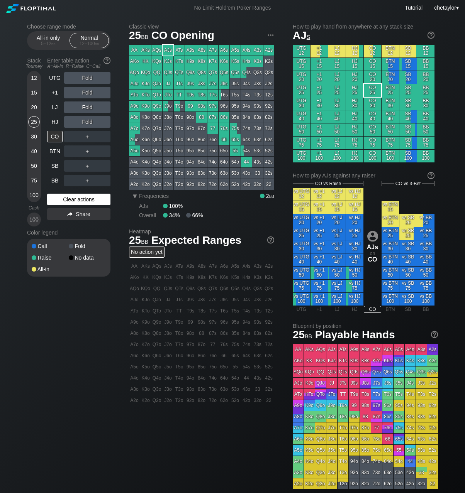
click at [66, 200] on div "Clear actions" at bounding box center [78, 200] width 63 height 12
click at [71, 199] on div "Clear actions" at bounding box center [78, 200] width 63 height 12
click at [55, 125] on div "HJ" at bounding box center [54, 122] width 15 height 12
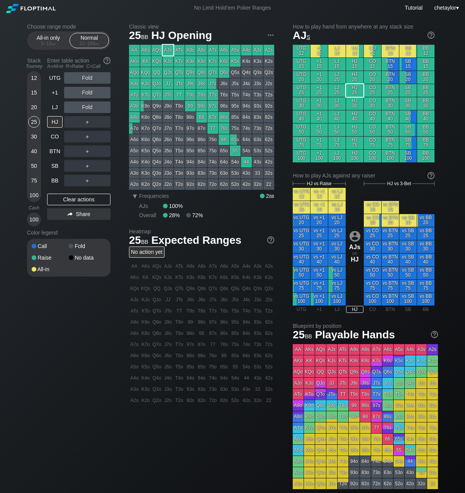
click at [55, 125] on div "HJ" at bounding box center [54, 122] width 15 height 12
click at [57, 107] on div "LJ" at bounding box center [54, 107] width 15 height 12
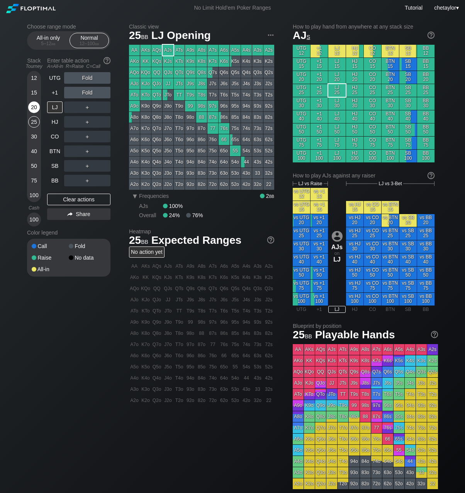
click at [34, 110] on div "20" at bounding box center [34, 107] width 12 height 12
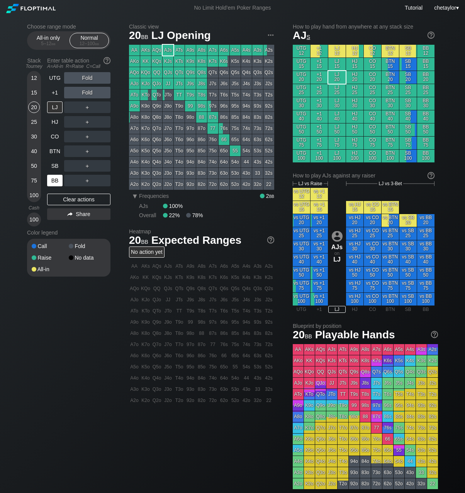
click at [55, 182] on div "BB" at bounding box center [54, 181] width 15 height 12
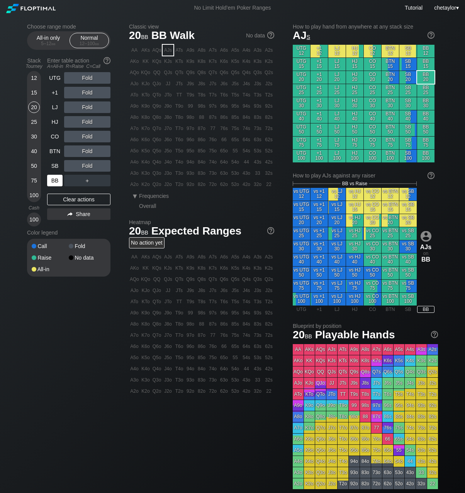
click at [55, 182] on div "BB" at bounding box center [54, 181] width 15 height 12
click at [65, 200] on div "Clear actions" at bounding box center [78, 200] width 63 height 12
click at [135, 105] on div "A9o" at bounding box center [134, 106] width 11 height 11
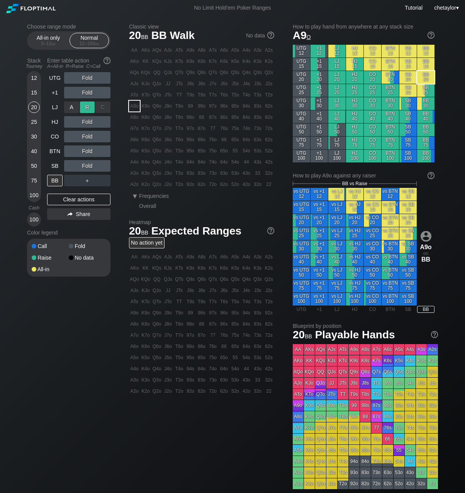
click at [86, 107] on div "R ✕" at bounding box center [87, 107] width 15 height 12
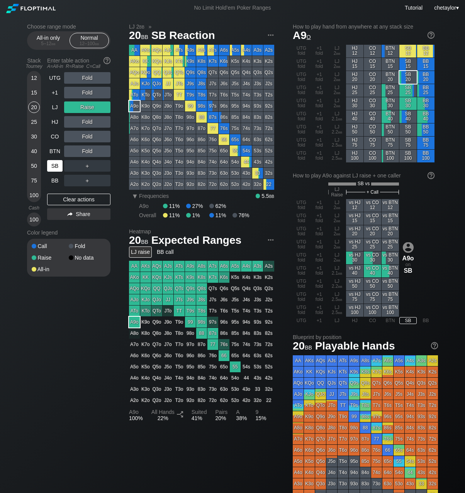
click at [49, 164] on div "SB" at bounding box center [54, 166] width 15 height 12
click at [75, 198] on div "Clear actions" at bounding box center [78, 200] width 63 height 12
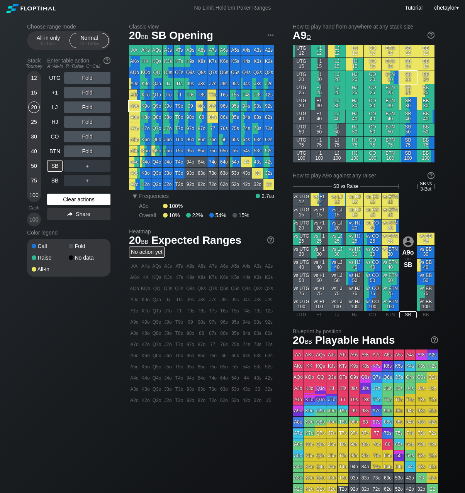
click at [75, 198] on div "Clear actions" at bounding box center [78, 200] width 63 height 12
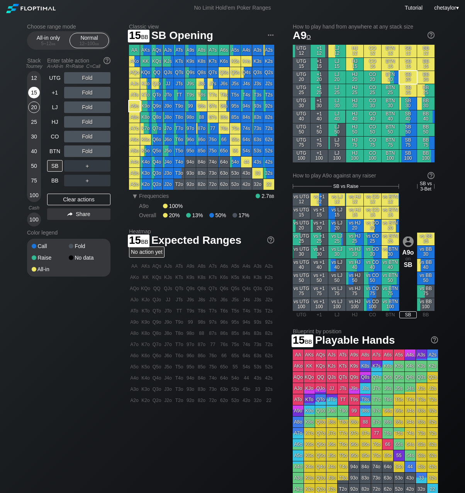
click at [34, 92] on div "15" at bounding box center [34, 93] width 12 height 12
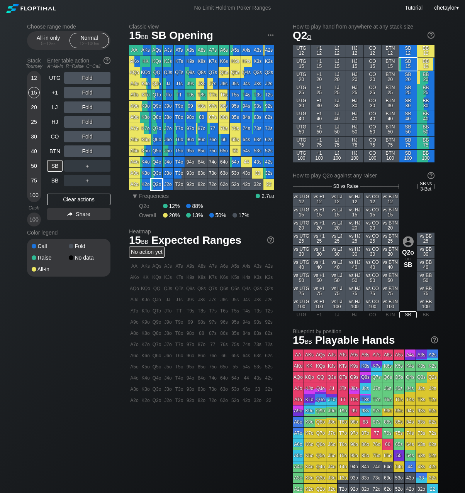
click at [158, 185] on div "Q2o" at bounding box center [156, 184] width 11 height 11
